Goal: Transaction & Acquisition: Purchase product/service

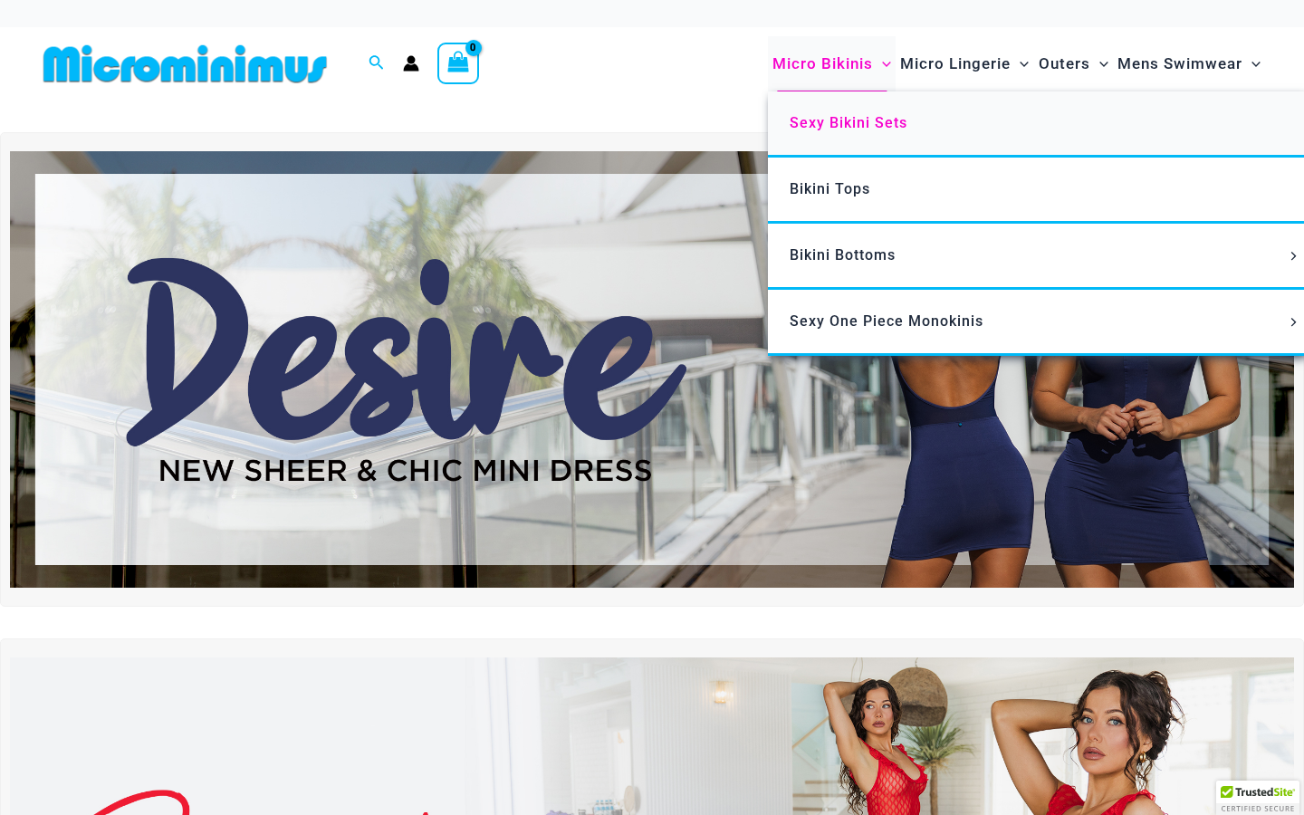
click at [866, 125] on span "Sexy Bikini Sets" at bounding box center [849, 122] width 118 height 17
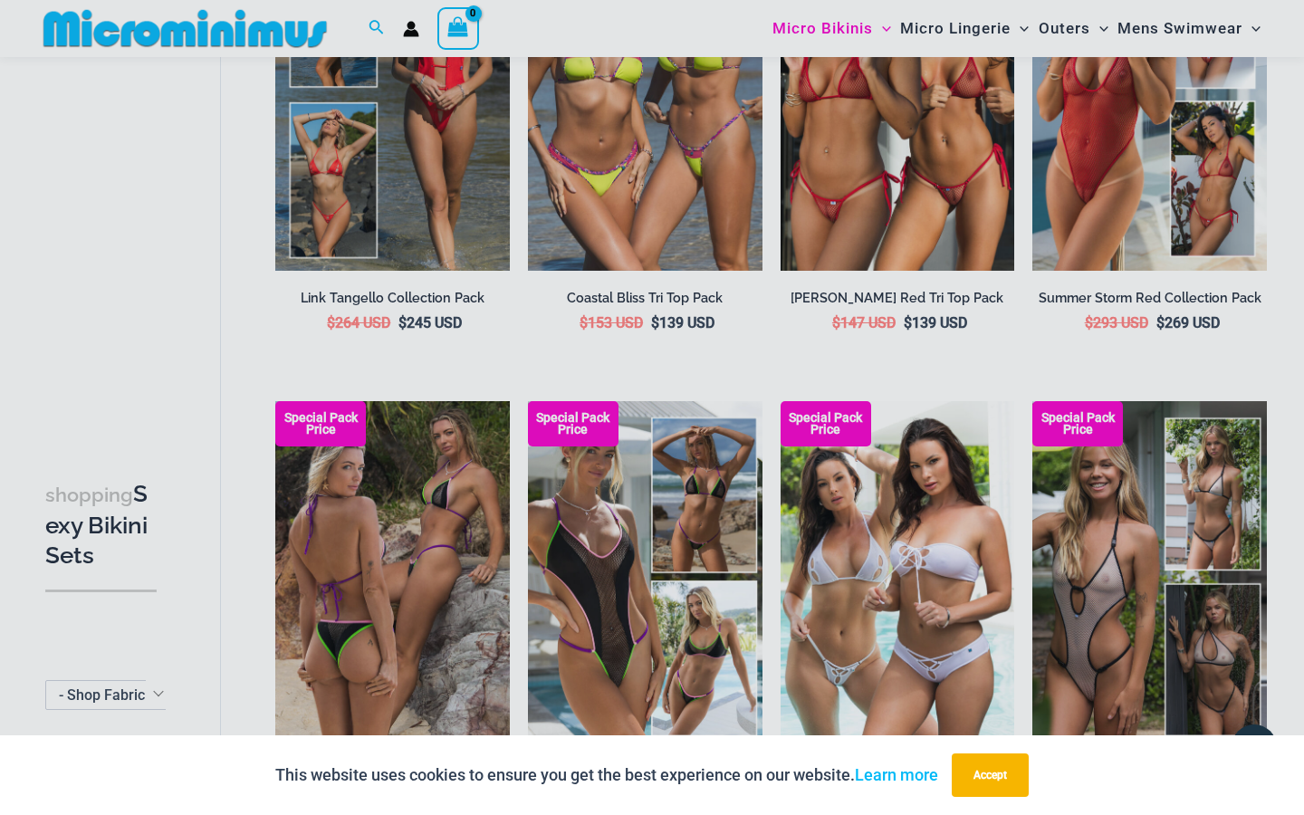
scroll to position [1291, 0]
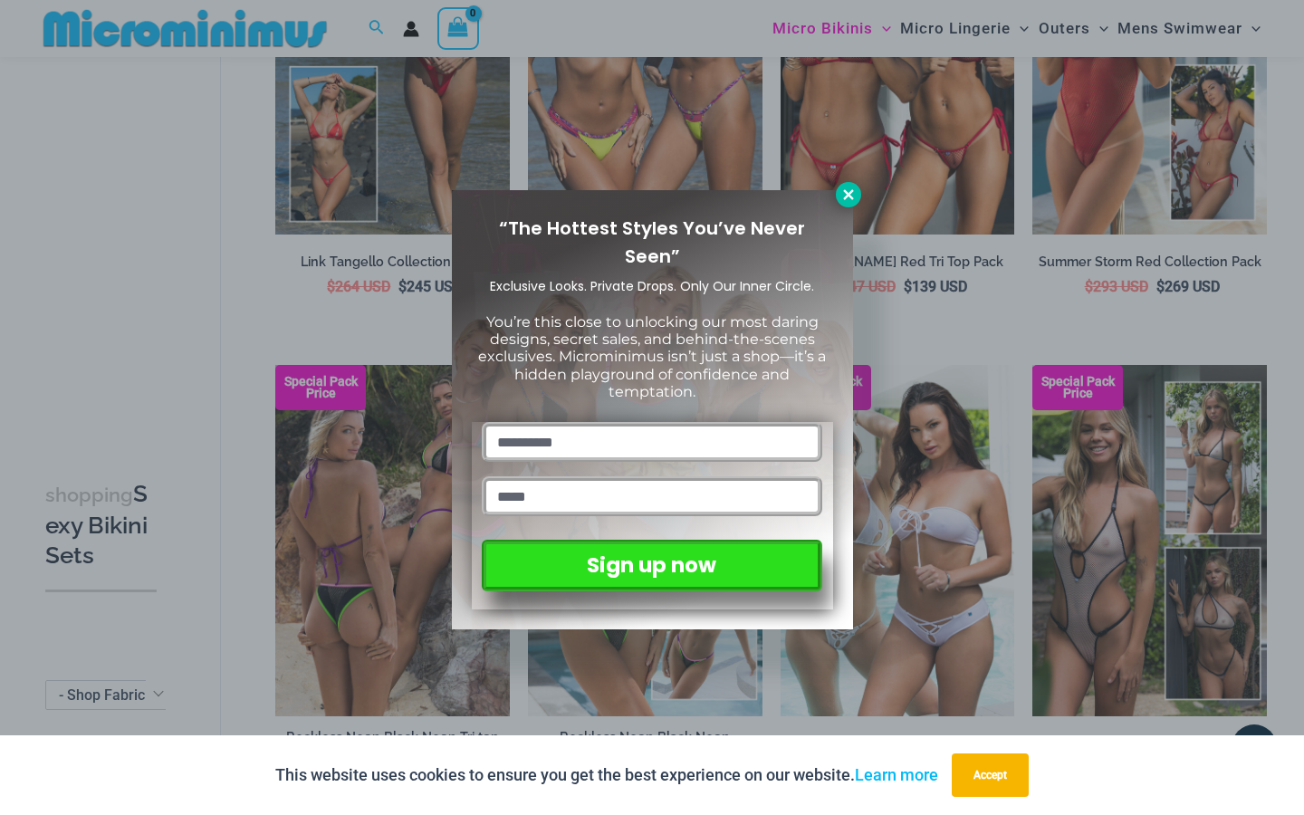
click at [850, 202] on icon at bounding box center [848, 195] width 16 height 16
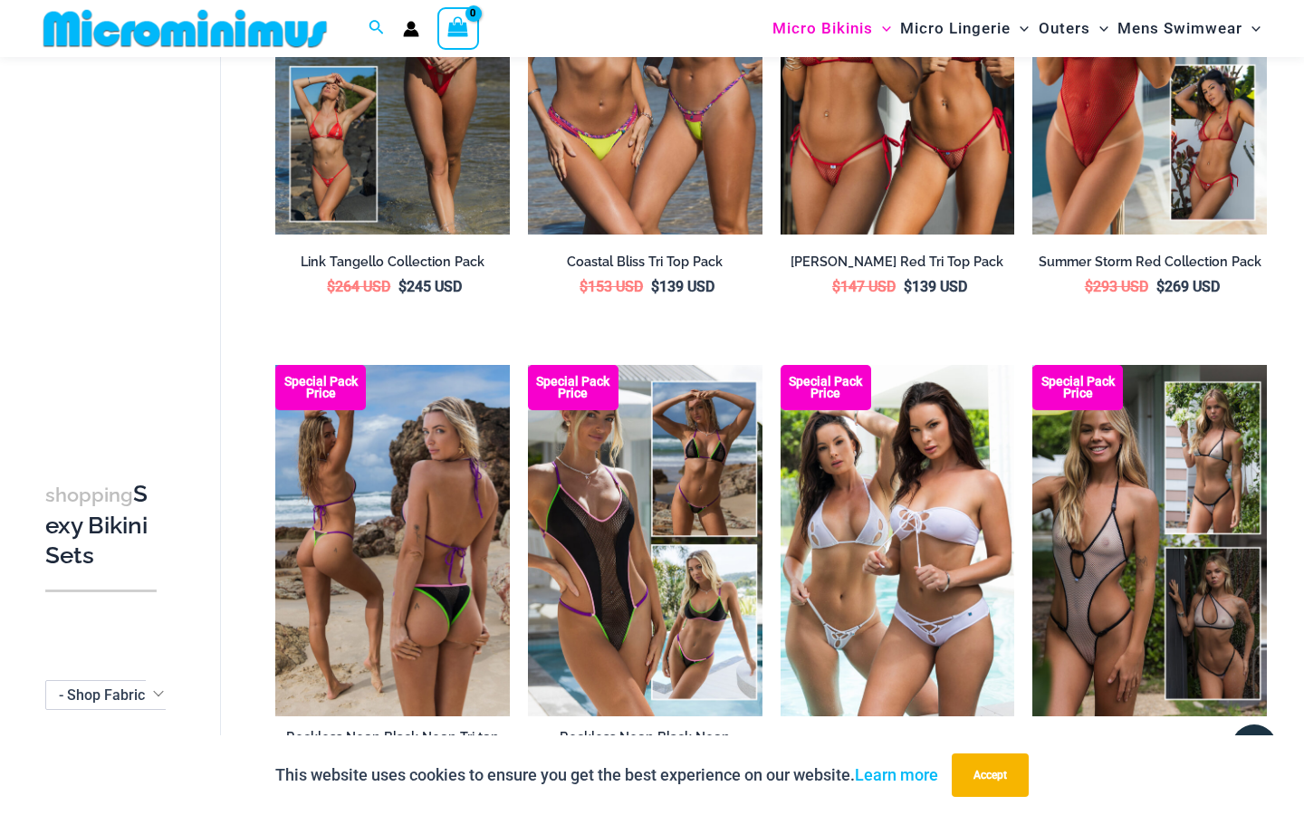
click at [427, 462] on img at bounding box center [392, 540] width 234 height 351
